Goal: Information Seeking & Learning: Compare options

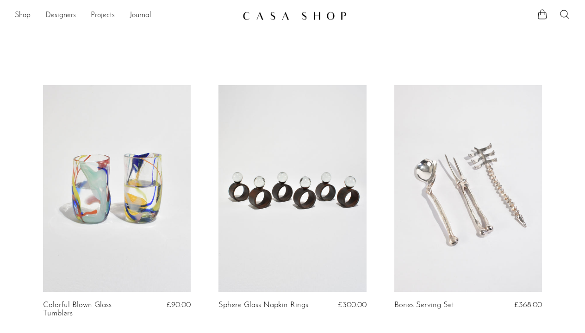
click at [411, 150] on link at bounding box center [468, 188] width 148 height 207
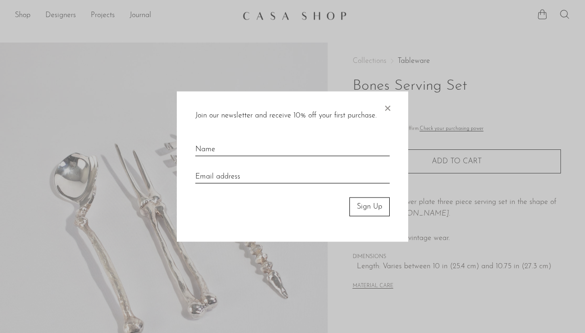
click at [384, 106] on span "×" at bounding box center [387, 107] width 9 height 30
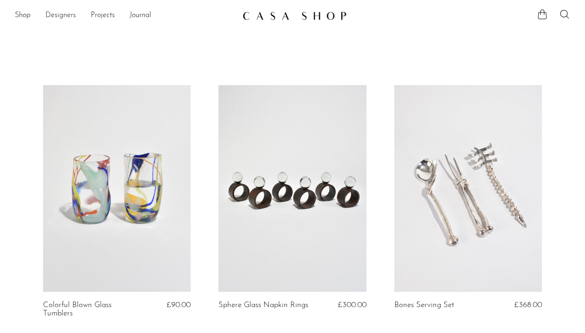
scroll to position [213, 0]
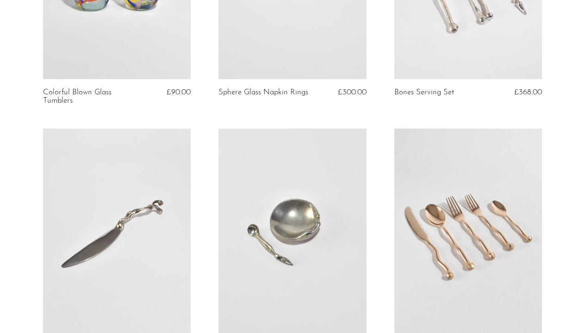
click at [514, 261] on link at bounding box center [468, 232] width 148 height 207
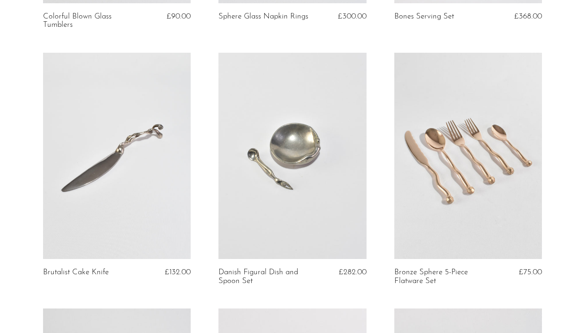
scroll to position [302, 0]
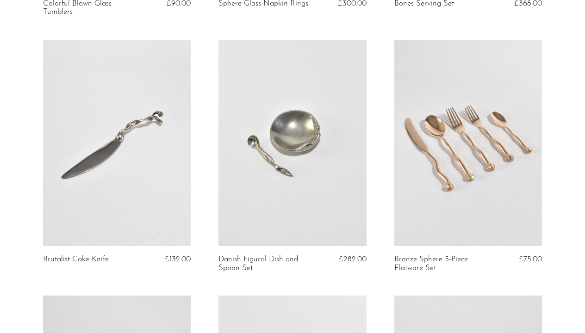
click at [107, 191] on link at bounding box center [117, 143] width 148 height 207
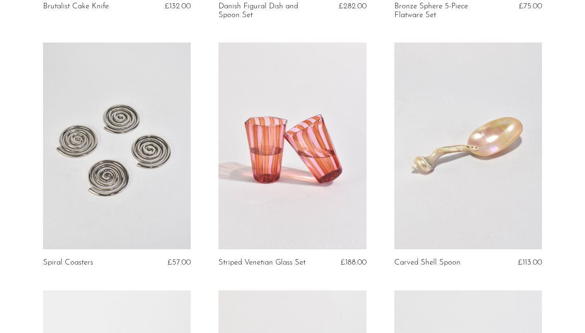
scroll to position [556, 0]
click at [469, 166] on link at bounding box center [468, 145] width 148 height 207
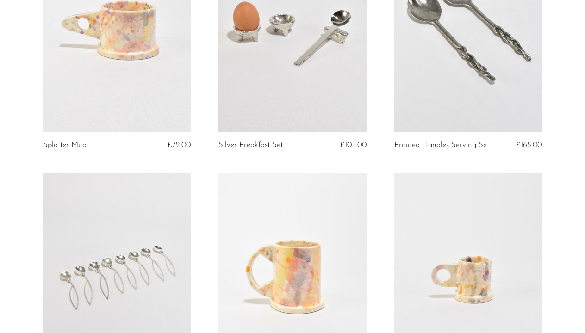
scroll to position [1019, 0]
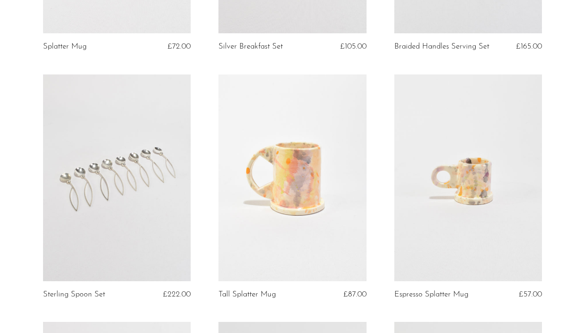
click at [165, 173] on link at bounding box center [117, 178] width 148 height 207
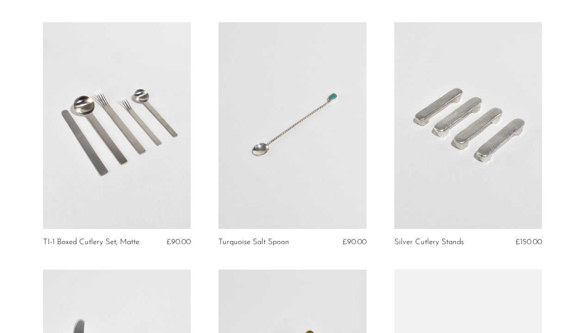
scroll to position [1333, 0]
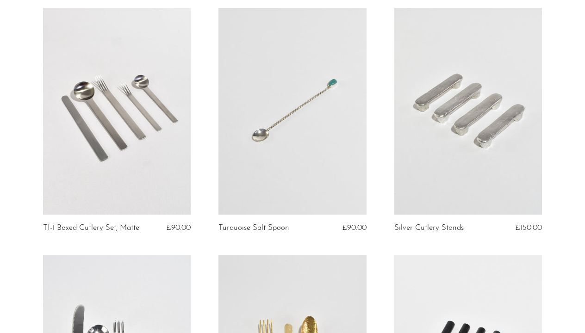
click at [116, 124] on link at bounding box center [117, 111] width 148 height 207
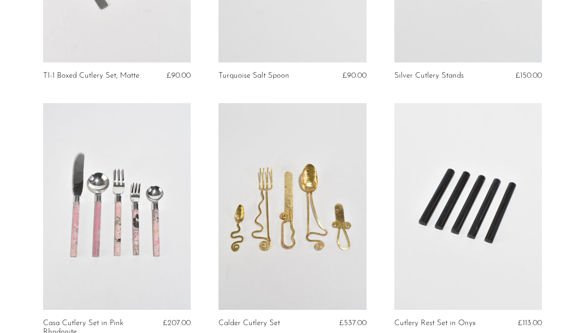
scroll to position [1487, 0]
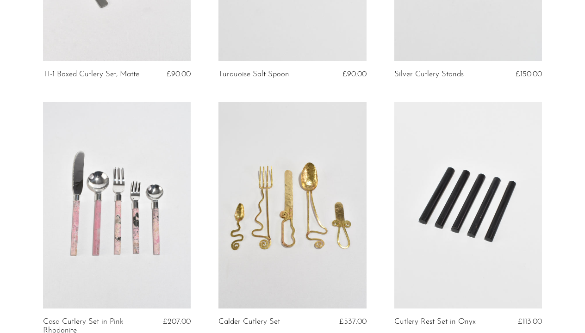
click at [261, 172] on link at bounding box center [292, 205] width 148 height 207
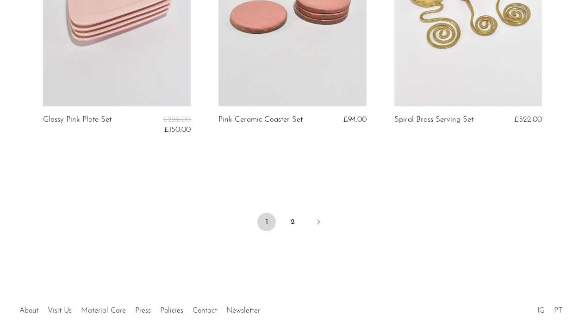
scroll to position [2946, 0]
click at [288, 214] on link "2" at bounding box center [292, 221] width 19 height 19
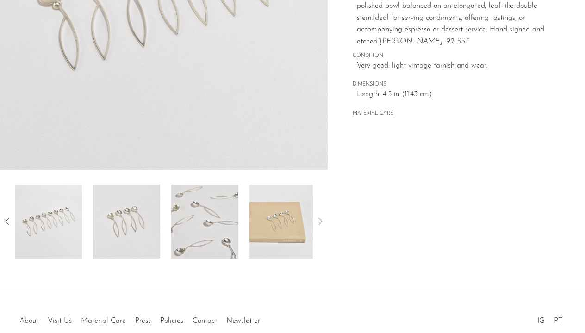
scroll to position [220, 0]
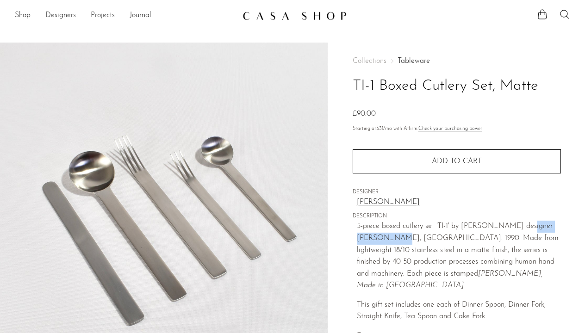
drag, startPoint x: 516, startPoint y: 225, endPoint x: 381, endPoint y: 237, distance: 134.7
click at [381, 237] on span "5-piece boxed cutlery set 'TI-1' by Japense designer Takenobu Igarashi, ca. 199…" at bounding box center [458, 256] width 202 height 67
copy span "Takenobu Igarashi"
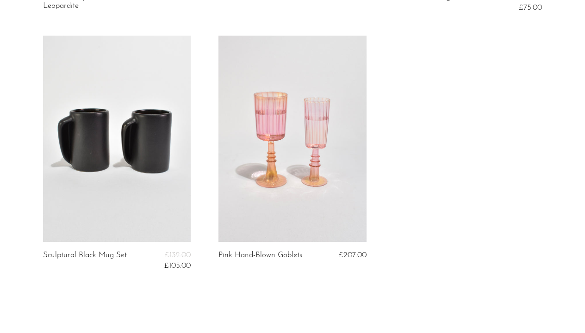
scroll to position [312, 0]
